Goal: Task Accomplishment & Management: Use online tool/utility

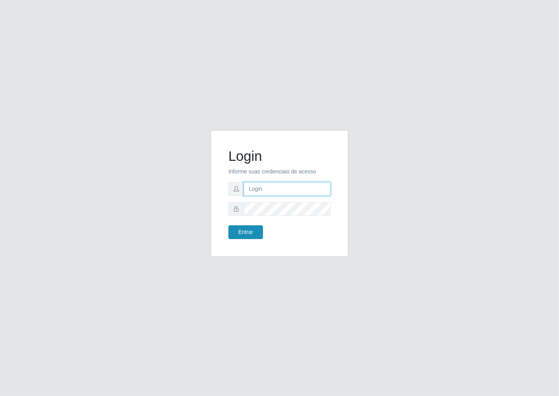
type input "janaina@iwof"
click at [250, 235] on button "Entrar" at bounding box center [245, 232] width 35 height 14
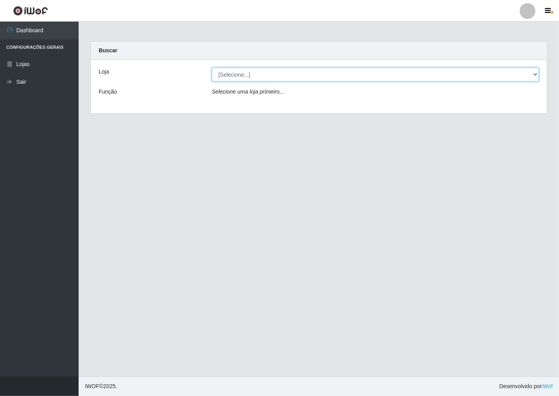
click at [535, 76] on select "[Selecione...] Minimercado Filezão" at bounding box center [375, 75] width 327 height 14
select select "204"
click at [212, 68] on select "[Selecione...] Minimercado Filezão" at bounding box center [375, 75] width 327 height 14
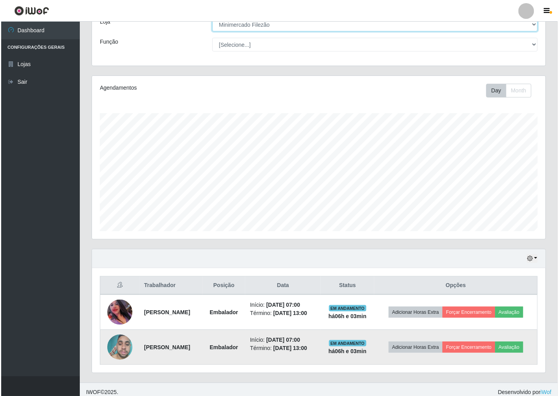
scroll to position [56, 0]
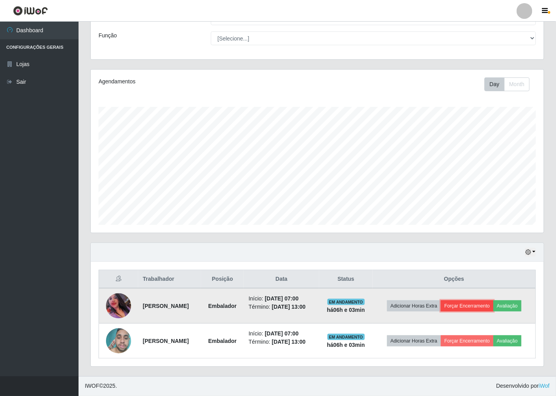
click at [465, 304] on button "Forçar Encerramento" at bounding box center [467, 305] width 53 height 11
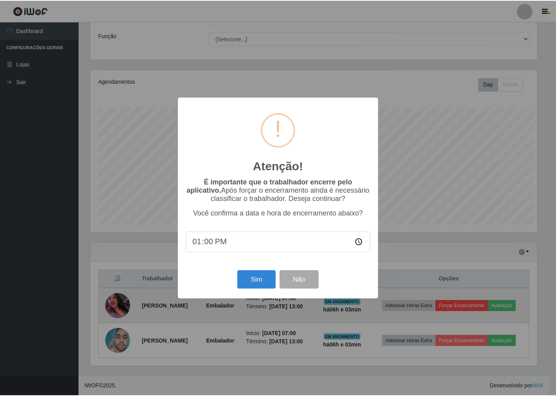
scroll to position [163, 449]
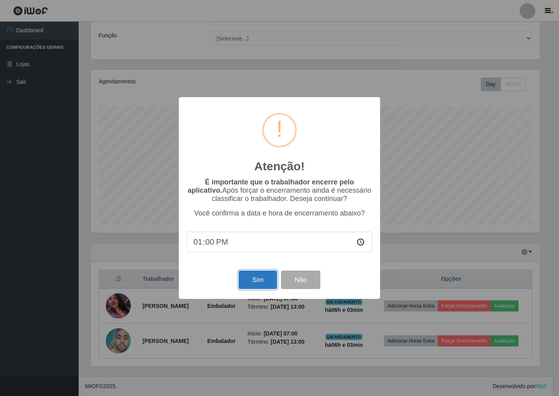
click at [258, 281] on button "Sim" at bounding box center [258, 279] width 38 height 18
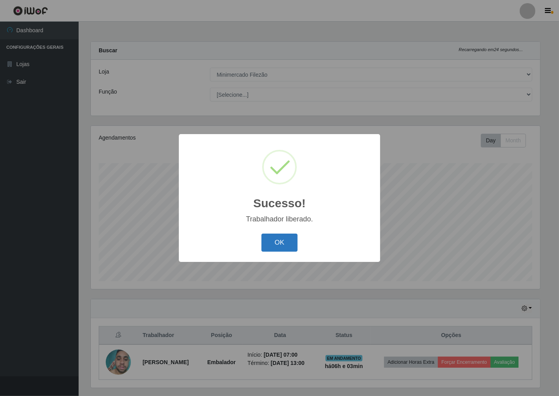
click at [290, 244] on button "OK" at bounding box center [279, 242] width 37 height 18
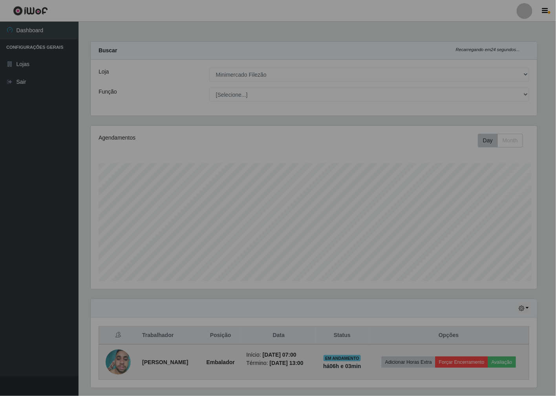
scroll to position [163, 454]
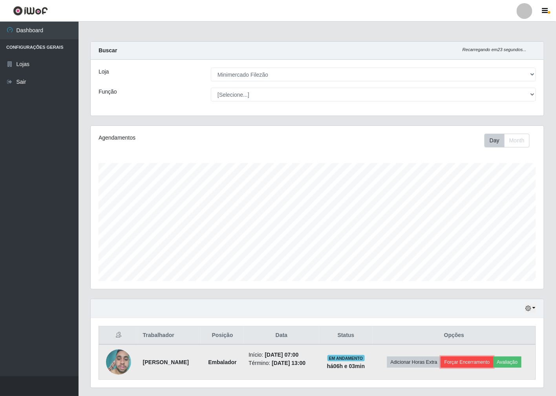
click at [477, 362] on button "Forçar Encerramento" at bounding box center [467, 361] width 53 height 11
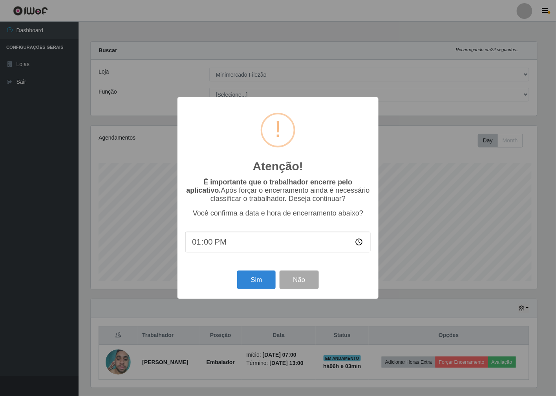
scroll to position [163, 449]
click at [272, 288] on button "Sim" at bounding box center [258, 279] width 38 height 18
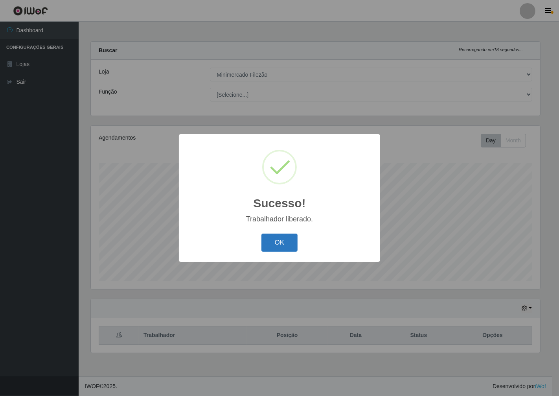
click at [291, 246] on button "OK" at bounding box center [279, 242] width 37 height 18
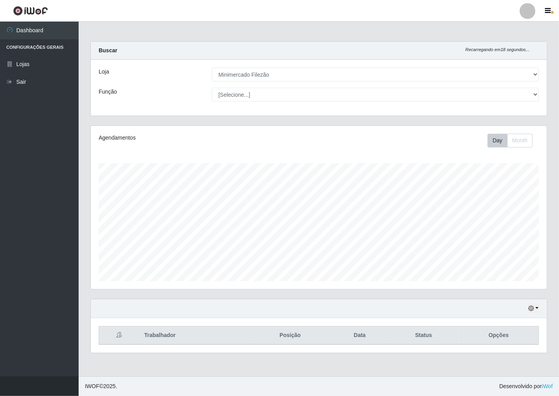
scroll to position [163, 456]
